Goal: Answer question/provide support

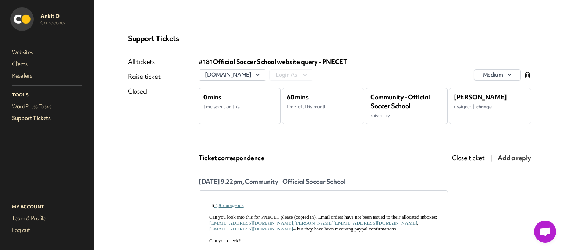
click at [338, 61] on div "#181 Official Soccer School website query - PNECET" at bounding box center [364, 61] width 332 height 9
copy div "PNECET"
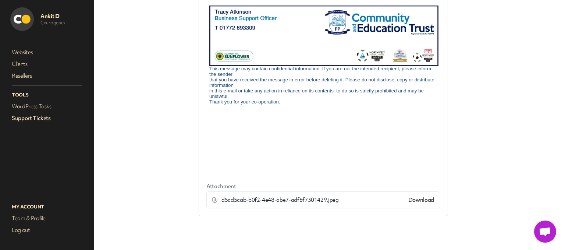
scroll to position [468, 0]
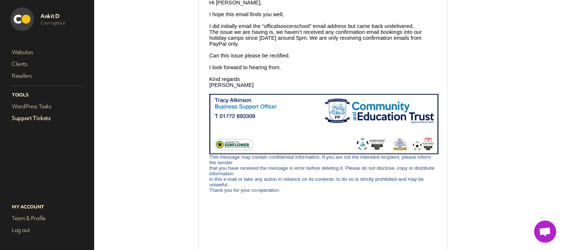
click at [334, 148] on img at bounding box center [323, 124] width 229 height 60
click at [280, 23] on p at bounding box center [323, 20] width 228 height 6
click at [283, 29] on p "I did initially email the “officalsoocerschool” email address but came back und…" at bounding box center [323, 26] width 228 height 6
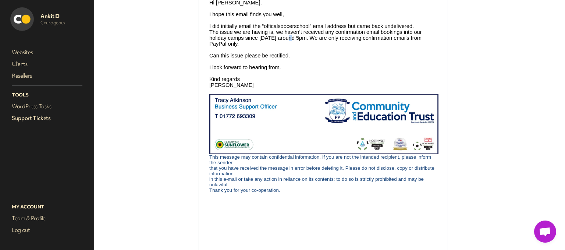
click at [291, 47] on p "The issue we are having is, we haven’t received any confirmation email bookings…" at bounding box center [323, 38] width 228 height 18
click at [251, 47] on p "The issue we are having is, we haven’t received any confirmation email bookings…" at bounding box center [323, 38] width 228 height 18
drag, startPoint x: 258, startPoint y: 74, endPoint x: 272, endPoint y: 74, distance: 14.0
click at [259, 47] on p "The issue we are having is, we haven’t received any confirmation email bookings…" at bounding box center [323, 38] width 228 height 18
click at [284, 47] on p "The issue we are having is, we haven’t received any confirmation email bookings…" at bounding box center [323, 38] width 228 height 18
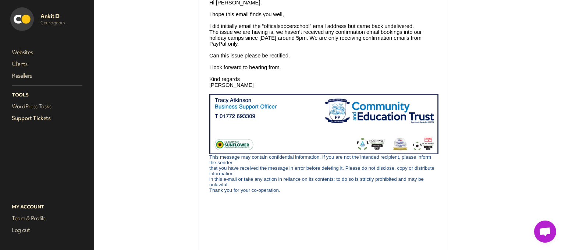
drag, startPoint x: 269, startPoint y: 76, endPoint x: 273, endPoint y: 76, distance: 4.0
click at [272, 47] on p "The issue we are having is, we haven’t received any confirmation email bookings…" at bounding box center [323, 38] width 228 height 18
click at [282, 47] on p "The issue we are having is, we haven’t received any confirmation email bookings…" at bounding box center [323, 38] width 228 height 18
click at [259, 47] on p "The issue we are having is, we haven’t received any confirmation email bookings…" at bounding box center [323, 38] width 228 height 18
click at [255, 47] on p "The issue we are having is, we haven’t received any confirmation email bookings…" at bounding box center [323, 38] width 228 height 18
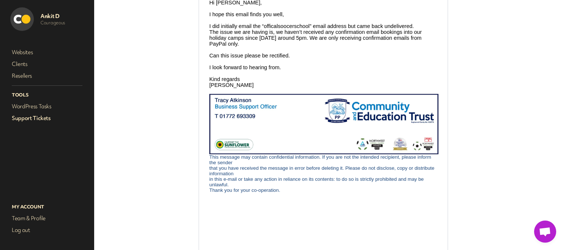
click at [266, 47] on p "The issue we are having is, we haven’t received any confirmation email bookings…" at bounding box center [323, 38] width 228 height 18
click at [249, 47] on p "The issue we are having is, we haven’t received any confirmation email bookings…" at bounding box center [323, 38] width 228 height 18
